Goal: Navigation & Orientation: Find specific page/section

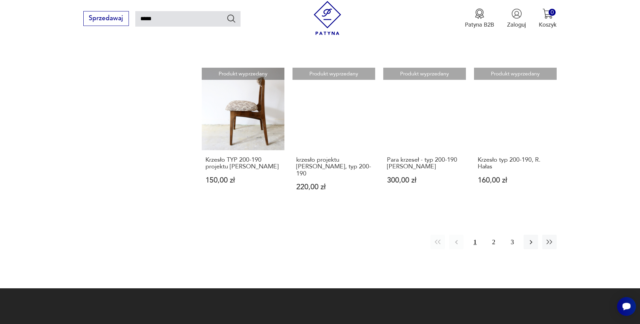
scroll to position [586, 0]
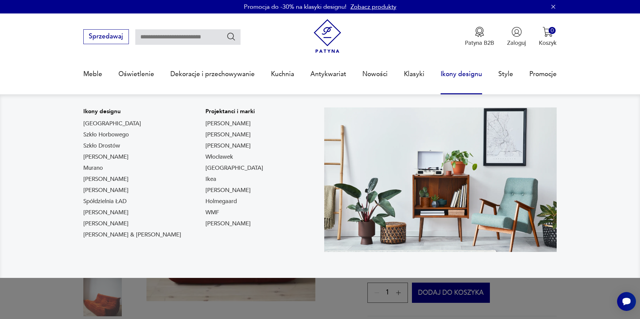
click at [446, 74] on link "Ikony designu" at bounding box center [461, 74] width 41 height 31
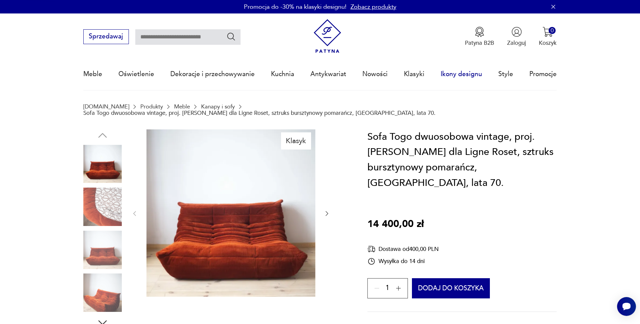
click at [446, 74] on link "Ikony designu" at bounding box center [461, 74] width 41 height 31
click at [459, 74] on link "Ikony designu" at bounding box center [461, 74] width 41 height 31
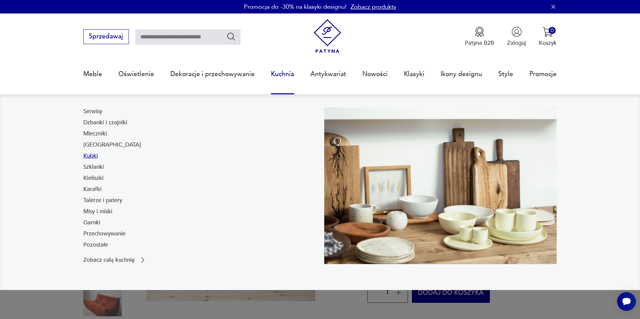
click at [94, 156] on link "Kubki" at bounding box center [90, 156] width 15 height 8
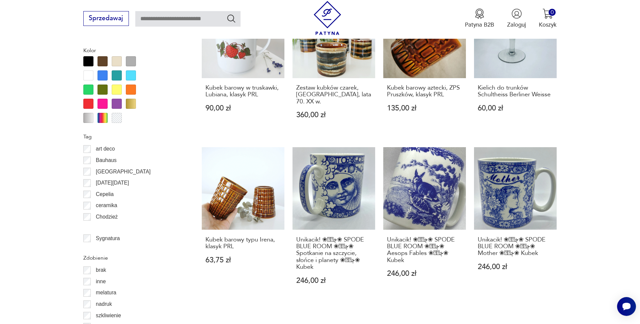
scroll to position [707, 0]
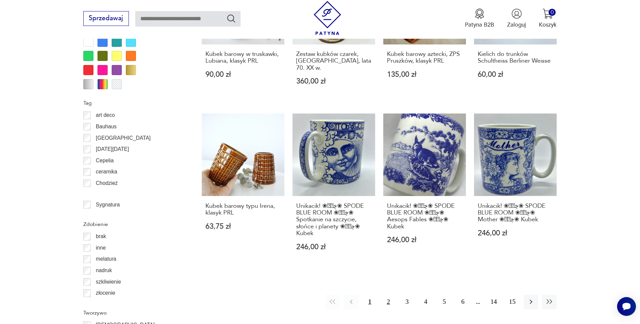
click at [388, 295] on button "2" at bounding box center [388, 302] width 15 height 15
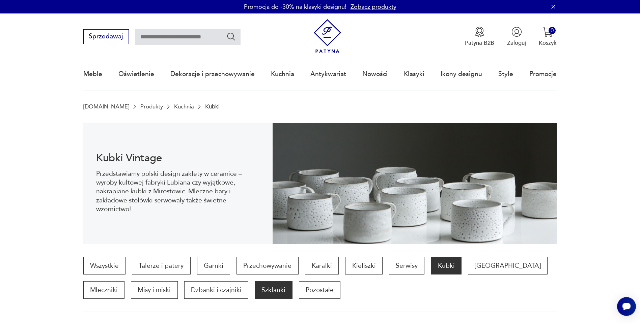
click at [255, 292] on p "Szklanki" at bounding box center [273, 291] width 37 height 18
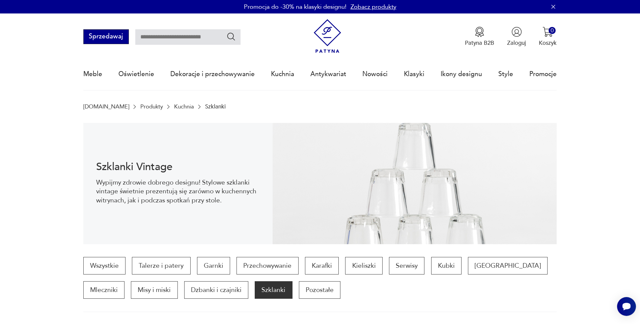
click at [114, 40] on button "Sprzedawaj" at bounding box center [106, 36] width 46 height 15
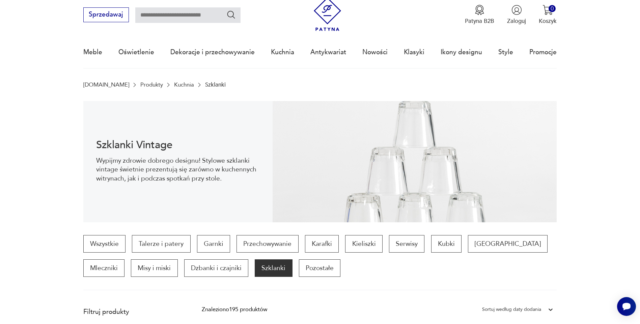
click at [326, 17] on img at bounding box center [327, 14] width 34 height 34
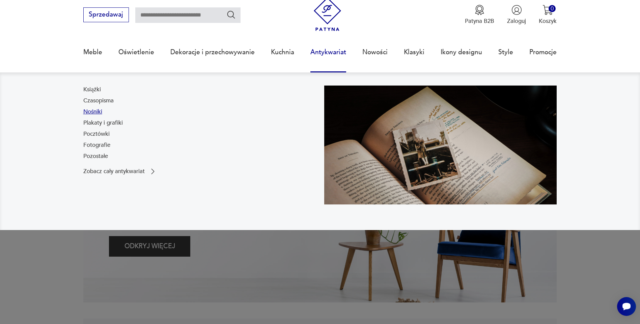
click at [100, 112] on link "Nośniki" at bounding box center [92, 112] width 19 height 8
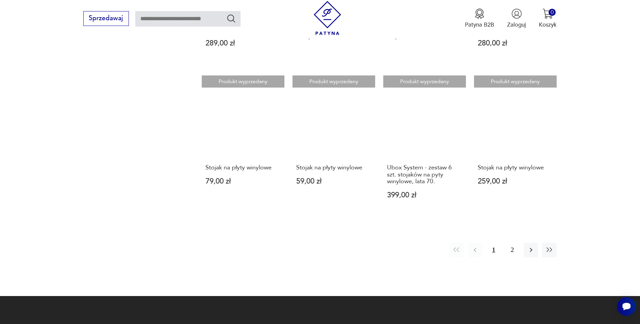
scroll to position [664, 0]
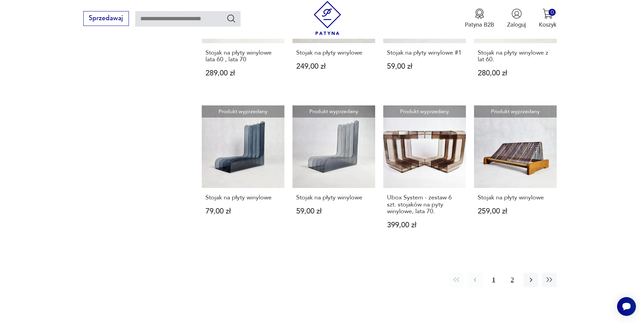
click at [512, 273] on button "2" at bounding box center [512, 280] width 15 height 15
